Goal: Transaction & Acquisition: Book appointment/travel/reservation

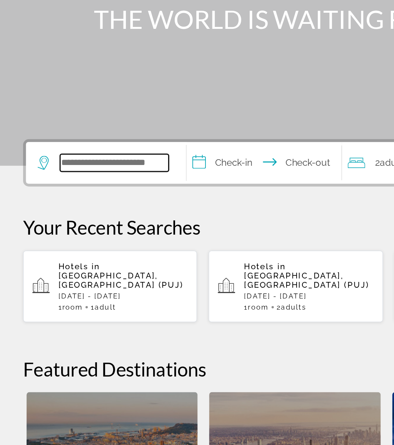
click at [89, 223] on input "Search widget" at bounding box center [76, 229] width 72 height 12
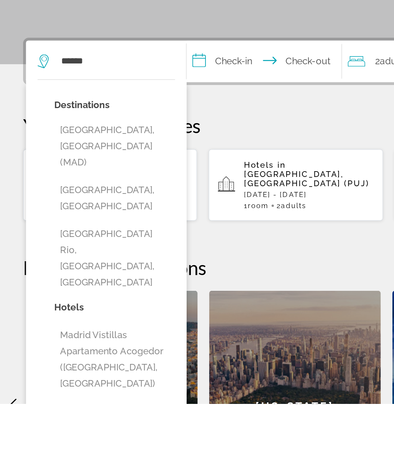
click at [87, 268] on button "[GEOGRAPHIC_DATA], [GEOGRAPHIC_DATA] (MAD)" at bounding box center [76, 286] width 80 height 36
type input "**********"
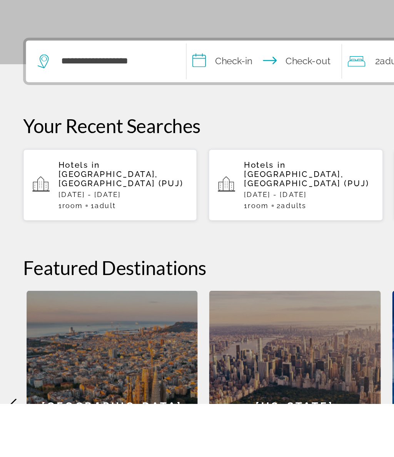
click at [154, 215] on input "**********" at bounding box center [177, 230] width 106 height 30
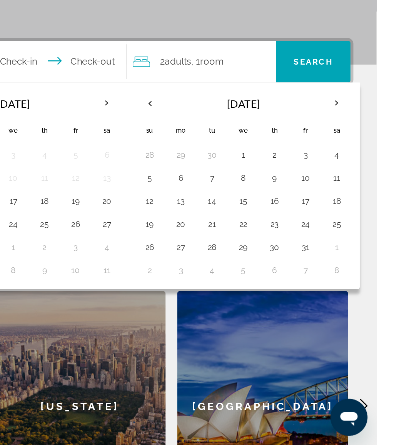
scroll to position [100, 0]
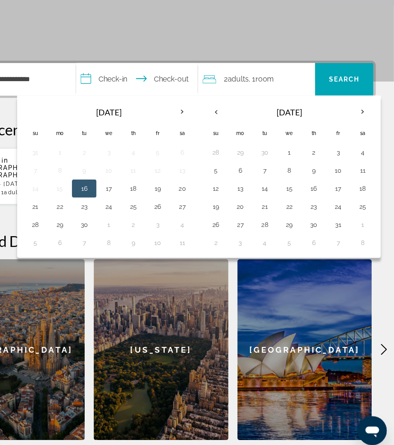
click at [361, 216] on button "18" at bounding box center [367, 221] width 12 height 11
click at [361, 231] on button "25" at bounding box center [367, 236] width 12 height 11
type input "**********"
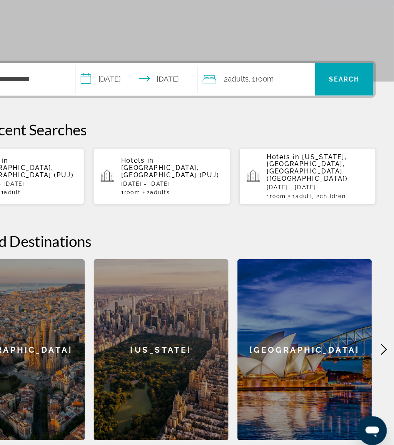
click at [327, 119] on span "Search widget" at bounding box center [352, 128] width 50 height 18
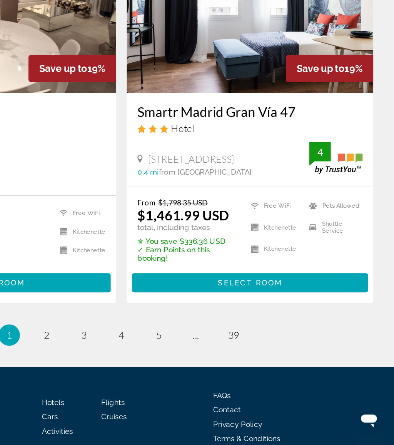
scroll to position [1504, 0]
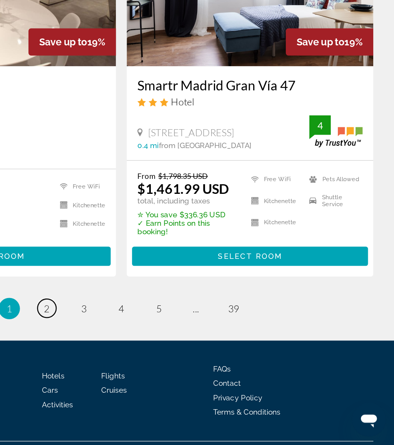
click at [137, 340] on link "page 2" at bounding box center [143, 346] width 13 height 13
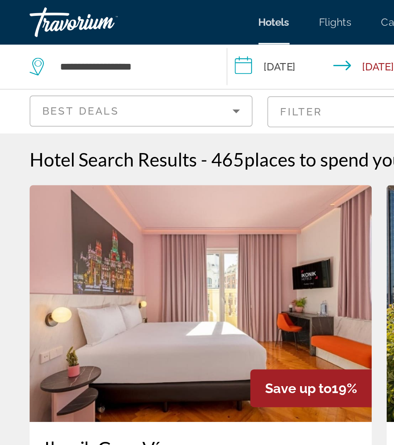
click at [153, 39] on input "**********" at bounding box center [173, 35] width 110 height 25
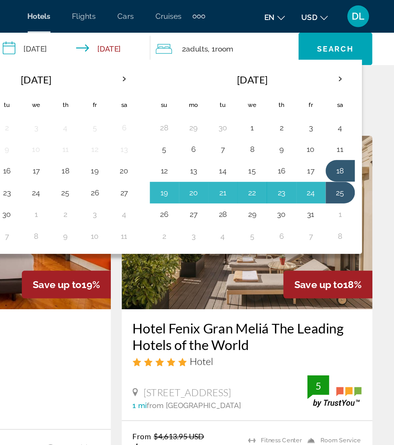
click at [346, 54] on th "Next month" at bounding box center [356, 56] width 21 height 17
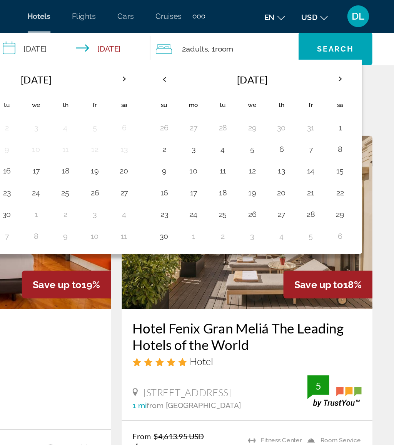
click at [225, 151] on button "23" at bounding box center [231, 152] width 12 height 11
click at [288, 150] on button "26" at bounding box center [294, 152] width 12 height 11
type input "**********"
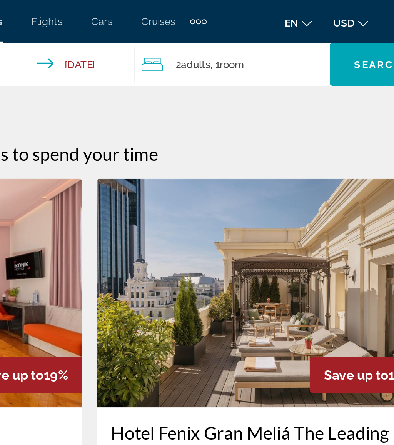
click at [340, 38] on span "Search" at bounding box center [353, 35] width 26 height 6
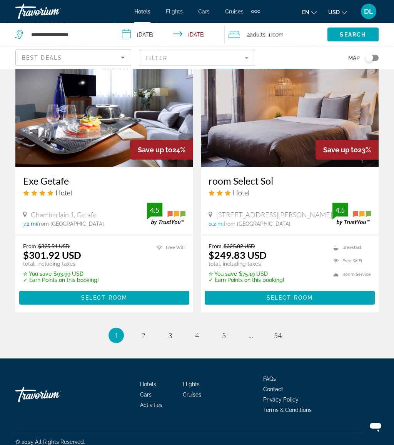
scroll to position [1516, 0]
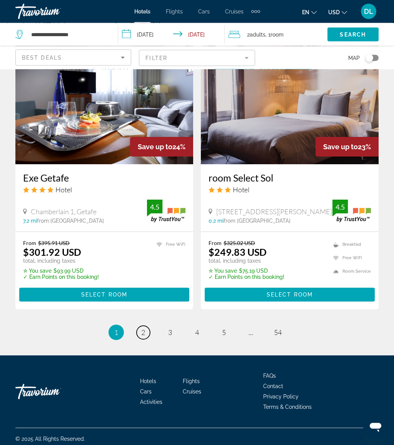
click at [146, 330] on link "page 2" at bounding box center [143, 332] width 13 height 13
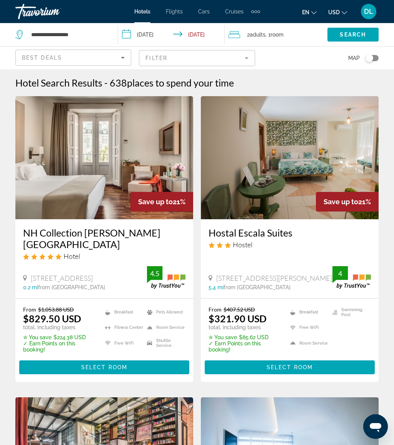
click at [366, 12] on span "DL" at bounding box center [368, 12] width 9 height 8
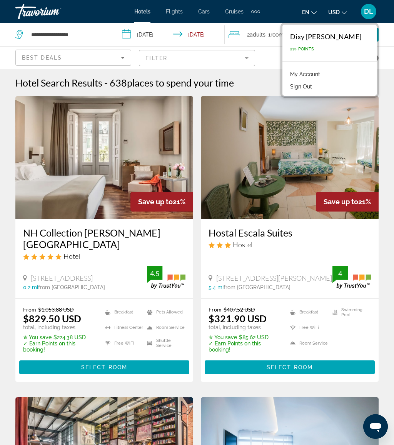
click at [313, 75] on link "My Account" at bounding box center [305, 74] width 38 height 10
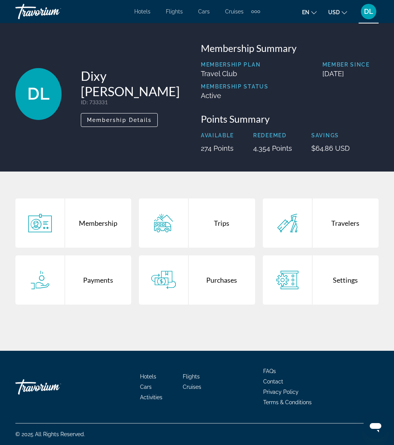
click at [224, 229] on div "Trips" at bounding box center [222, 223] width 66 height 49
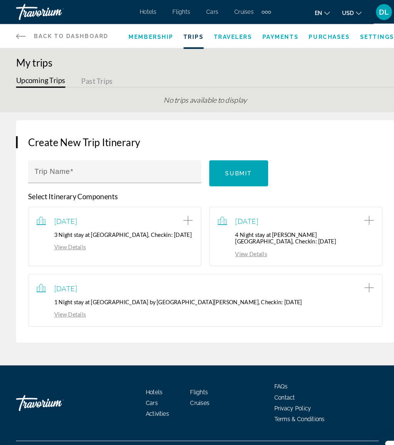
click at [135, 32] on span "Membership" at bounding box center [145, 35] width 43 height 6
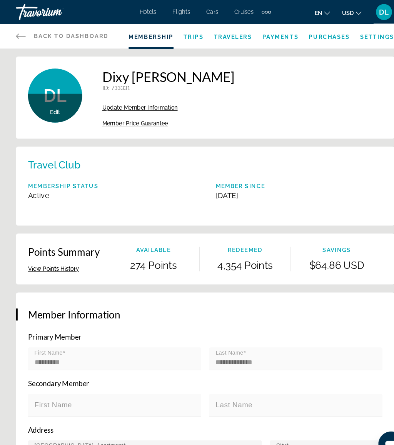
click at [183, 33] on span "Trips" at bounding box center [186, 35] width 20 height 6
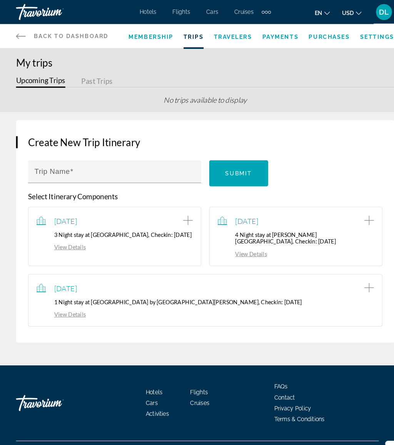
click at [229, 34] on span "Travelers" at bounding box center [223, 35] width 37 height 6
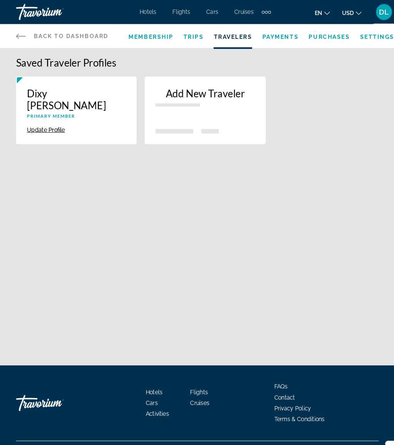
click at [271, 33] on span "Payments" at bounding box center [269, 35] width 35 height 6
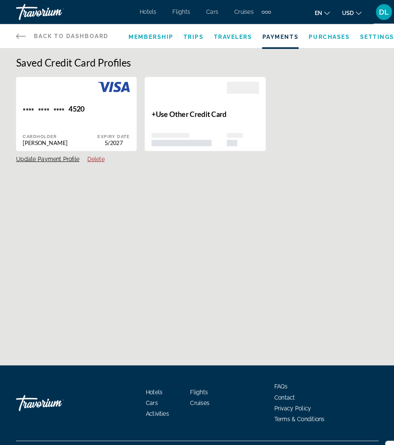
click at [318, 34] on span "Purchases" at bounding box center [316, 35] width 40 height 6
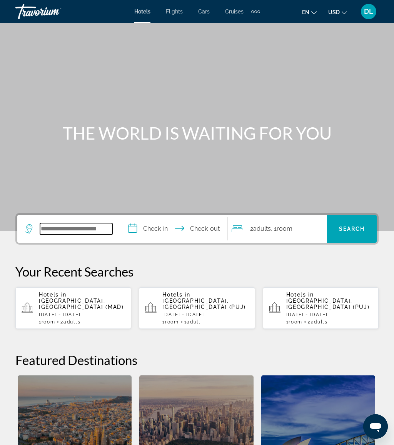
click at [80, 226] on input "Search widget" at bounding box center [76, 229] width 72 height 12
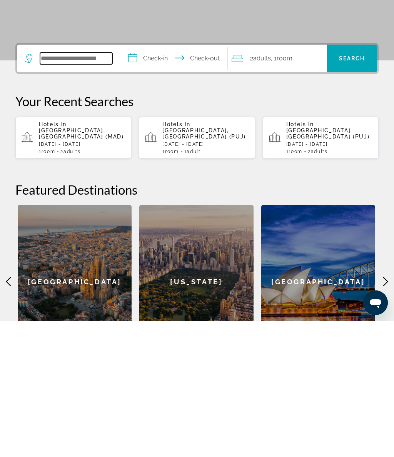
scroll to position [52, 0]
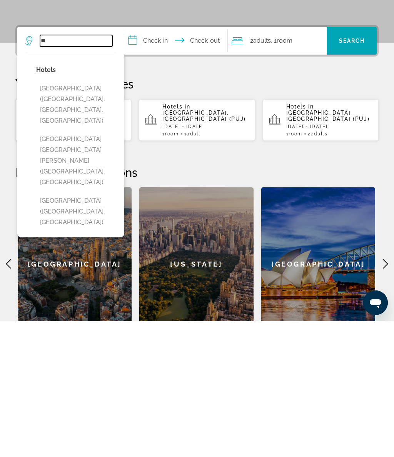
type input "*"
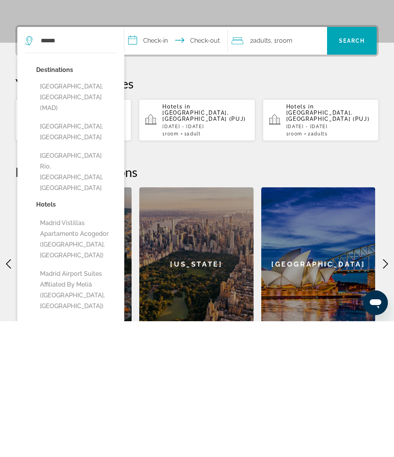
click at [87, 215] on button "[GEOGRAPHIC_DATA], [GEOGRAPHIC_DATA] (MAD)" at bounding box center [76, 233] width 80 height 36
type input "**********"
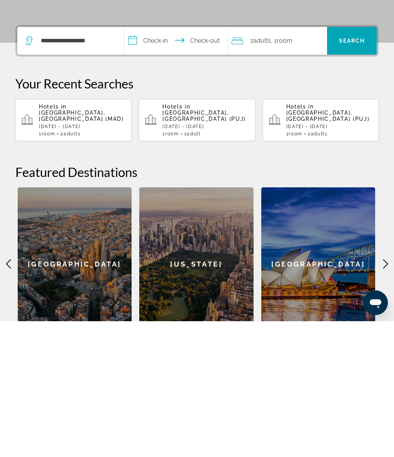
click at [155, 163] on input "**********" at bounding box center [177, 178] width 106 height 30
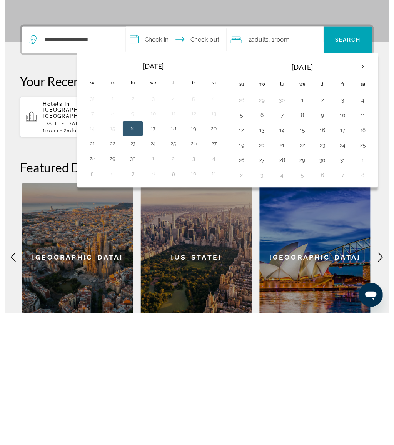
scroll to position [191, 0]
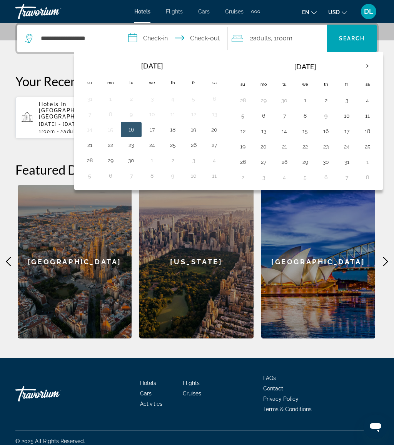
click at [366, 66] on th "Next month" at bounding box center [367, 66] width 21 height 17
click at [242, 162] on button "23" at bounding box center [243, 162] width 12 height 11
click at [311, 161] on button "26" at bounding box center [305, 162] width 12 height 11
type input "**********"
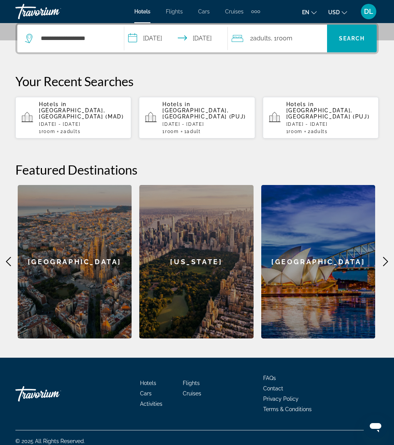
click at [348, 38] on span "Search" at bounding box center [352, 38] width 26 height 6
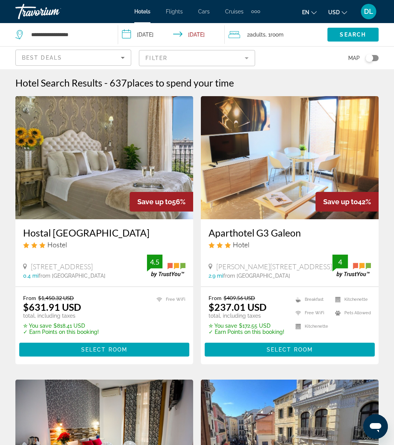
click at [199, 60] on mat-form-field "Filter" at bounding box center [197, 58] width 116 height 16
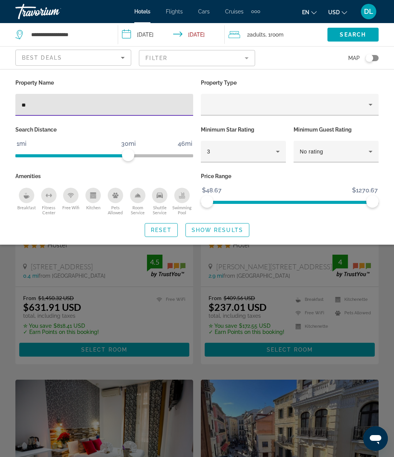
type input "***"
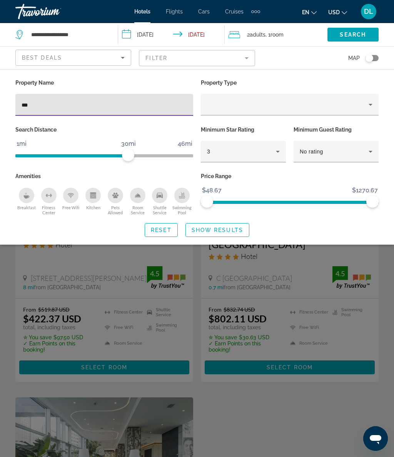
click at [224, 227] on span "Show Results" at bounding box center [218, 230] width 52 height 6
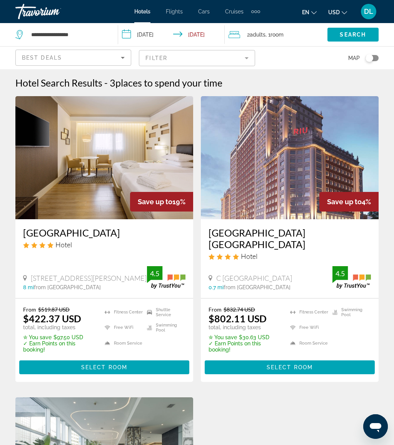
click at [369, 15] on span "DL" at bounding box center [368, 12] width 9 height 8
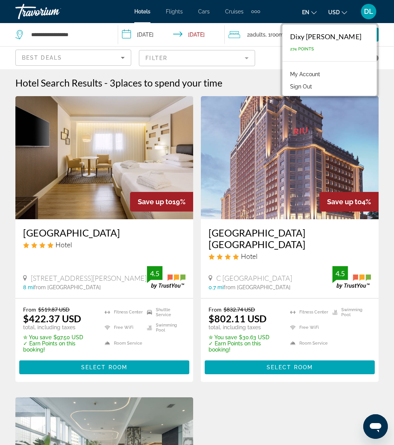
click at [375, 17] on button "DL" at bounding box center [369, 11] width 20 height 16
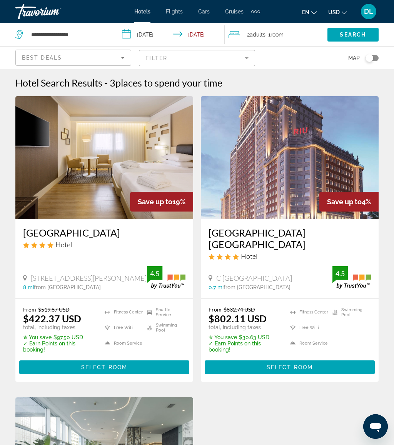
click at [365, 10] on span "DL" at bounding box center [368, 12] width 9 height 8
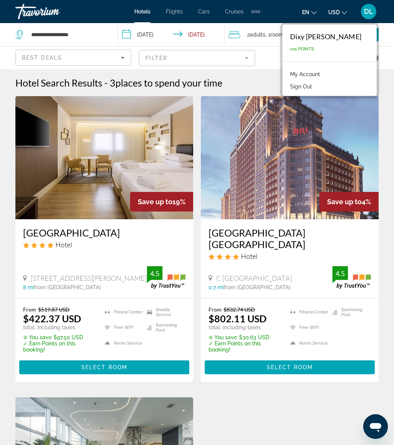
click at [314, 75] on link "My Account" at bounding box center [305, 74] width 38 height 10
